Goal: Task Accomplishment & Management: Use online tool/utility

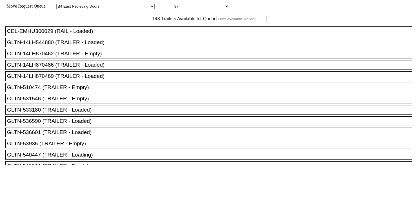
select select "527"
select select "8143"
click at [217, 22] on input "text" at bounding box center [242, 19] width 50 height 6
paste input "176231"
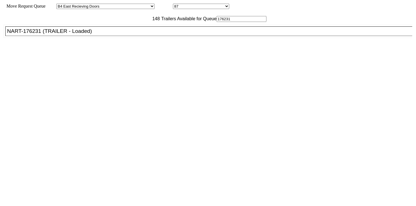
type input "176231"
click at [126, 34] on div "NART-176231 (TRAILER - Loaded)" at bounding box center [211, 31] width 409 height 6
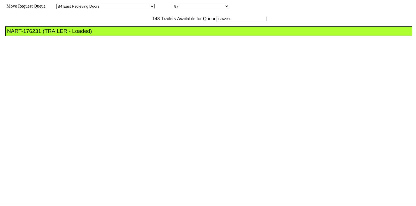
click at [126, 34] on div "NART-176231 (TRAILER - Loaded)" at bounding box center [211, 31] width 409 height 6
